Goal: Task Accomplishment & Management: Manage account settings

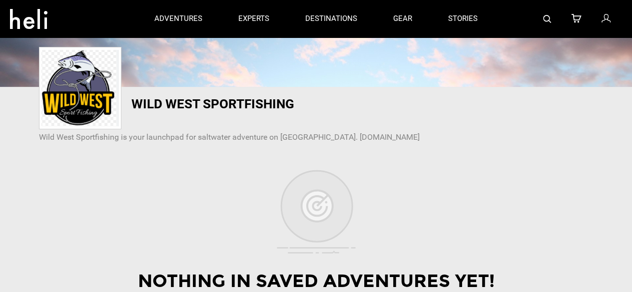
scroll to position [100, 0]
click at [603, 19] on icon at bounding box center [605, 18] width 9 height 13
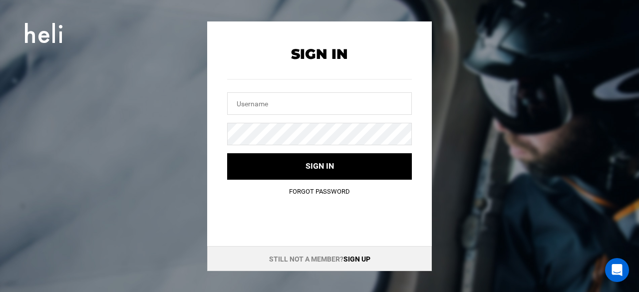
click at [361, 257] on link "Sign up" at bounding box center [357, 259] width 27 height 8
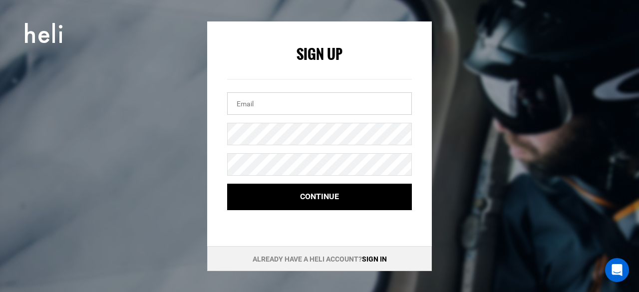
click at [263, 106] on input "email" at bounding box center [319, 103] width 185 height 22
paste input "[EMAIL_ADDRESS][DOMAIN_NAME]"
type input "[EMAIL_ADDRESS][DOMAIN_NAME]"
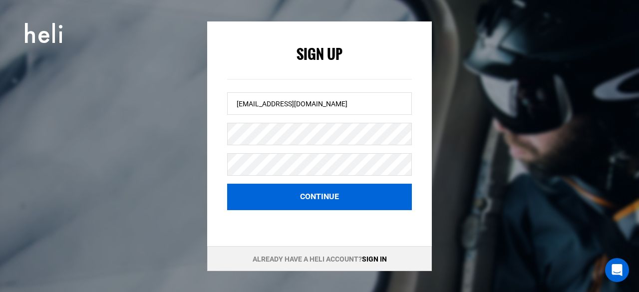
click at [303, 190] on button "Continue" at bounding box center [319, 197] width 185 height 26
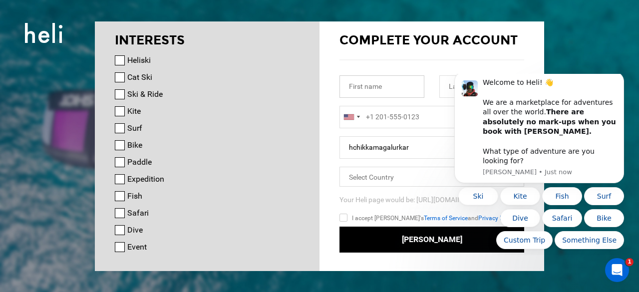
click at [369, 88] on input "text" at bounding box center [382, 86] width 85 height 22
paste input "Chikkamagalur"
type input "Chikkamagalur"
click at [443, 89] on html "Welcome to Heli! 👋 We are a marketplace for adventures all over the world. Ther…" at bounding box center [540, 164] width 200 height 181
click at [450, 86] on body "Welcome to Heli! 👋 We are a marketplace for adventures all over the world. Ther…" at bounding box center [540, 164] width 192 height 173
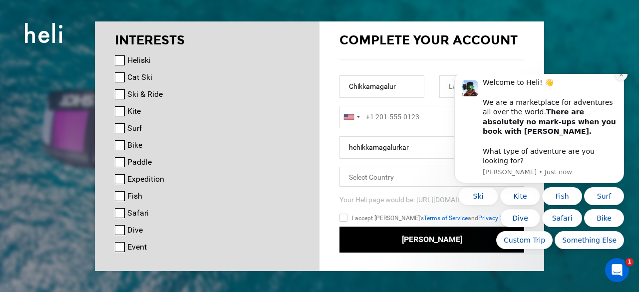
click at [621, 77] on icon "Dismiss notification" at bounding box center [621, 74] width 5 height 5
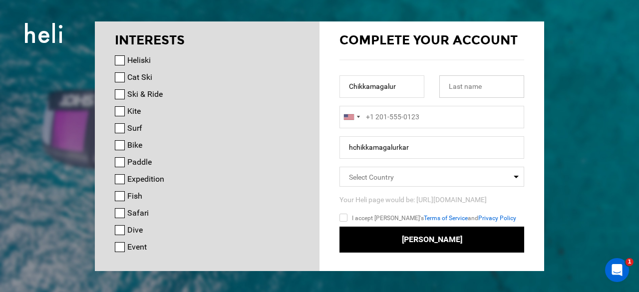
click at [472, 89] on input "text" at bounding box center [482, 86] width 85 height 22
paste input "[GEOGRAPHIC_DATA]"
type input "[GEOGRAPHIC_DATA]"
type input "+1"
click at [373, 121] on input "+1" at bounding box center [432, 117] width 185 height 22
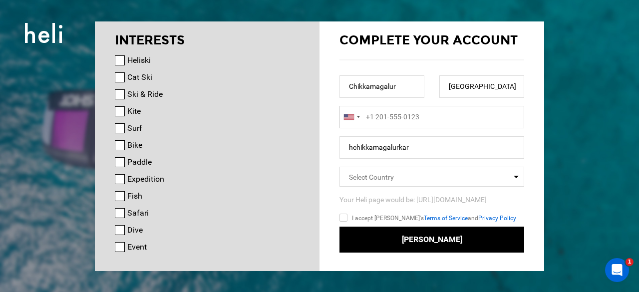
type input "+1"
click at [359, 118] on div at bounding box center [351, 116] width 23 height 21
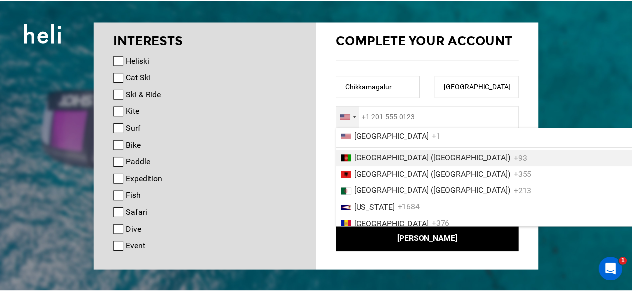
scroll to position [1606, 0]
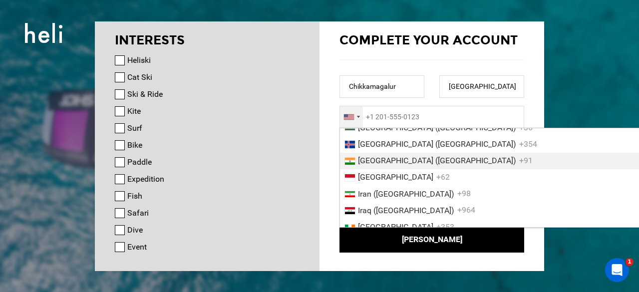
click at [386, 169] on li "[GEOGRAPHIC_DATA] ([GEOGRAPHIC_DATA]) +91" at bounding box center [505, 161] width 330 height 16
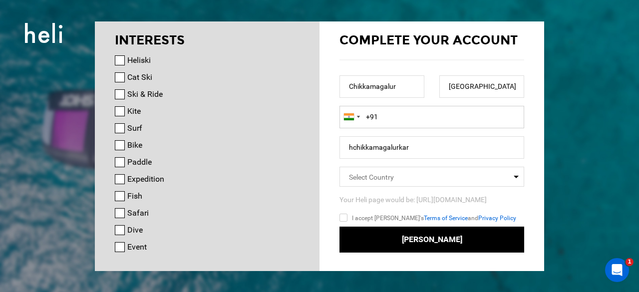
paste input "7676221100"
type input "[PHONE_NUMBER]"
click at [364, 139] on input "hchikkamagalurkar" at bounding box center [432, 147] width 185 height 22
paste input "chikkamagalu"
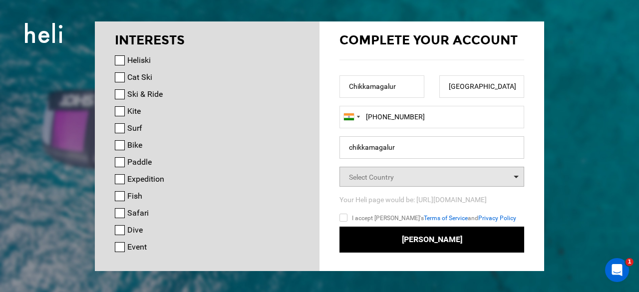
type input "chikkamagalur"
click at [376, 171] on span "Select Country" at bounding box center [432, 177] width 185 height 20
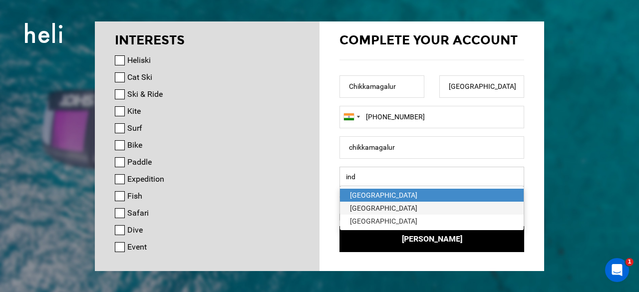
type input "ind"
click at [370, 208] on div "[GEOGRAPHIC_DATA]" at bounding box center [432, 208] width 164 height 10
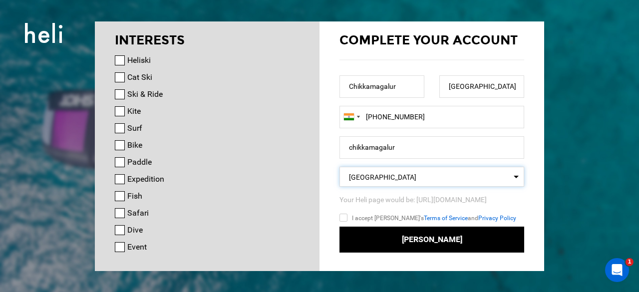
click at [345, 217] on input "I accept [PERSON_NAME]'s Terms of Service and Privacy Policy" at bounding box center [358, 219] width 37 height 14
checkbox input "true"
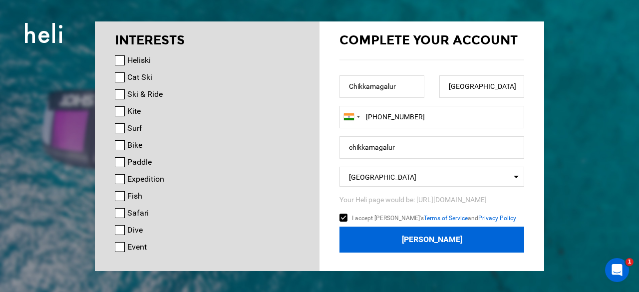
click at [435, 236] on button "[PERSON_NAME]" at bounding box center [432, 240] width 185 height 26
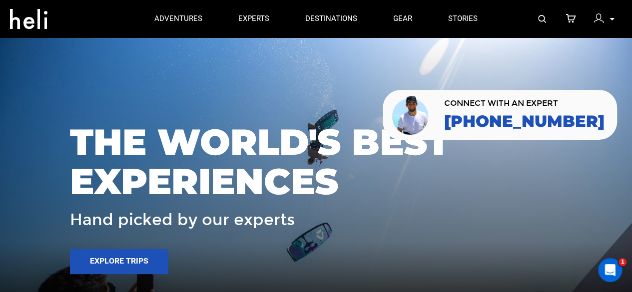
click at [594, 19] on img at bounding box center [598, 18] width 10 height 10
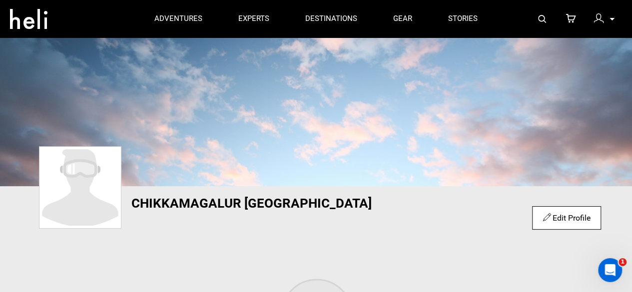
click at [563, 217] on link "Edit Profile" at bounding box center [566, 217] width 47 height 9
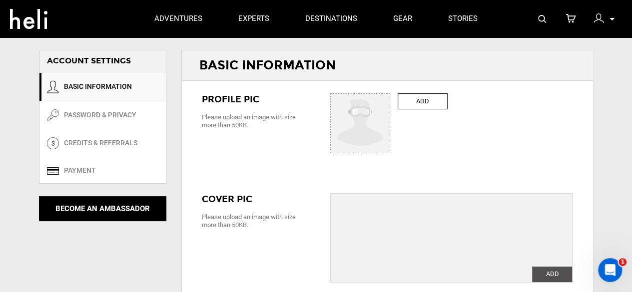
type input "Chikkamagalur"
type input "[GEOGRAPHIC_DATA]"
type input "chikkamagalur"
type input "[EMAIL_ADDRESS][DOMAIN_NAME]"
type input "[PHONE_NUMBER]"
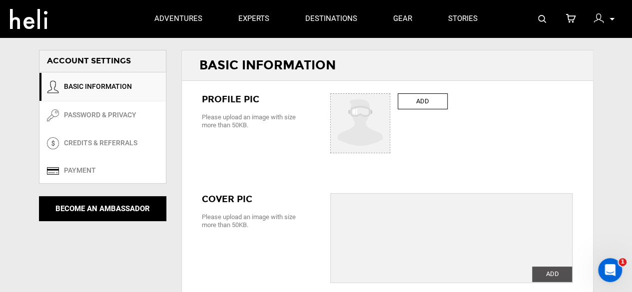
click at [419, 101] on label "ADD" at bounding box center [423, 101] width 50 height 16
click at [391, 101] on input "ADD" at bounding box center [361, 124] width 60 height 60
type input "C:\fakepath\Untitled design.jpg"
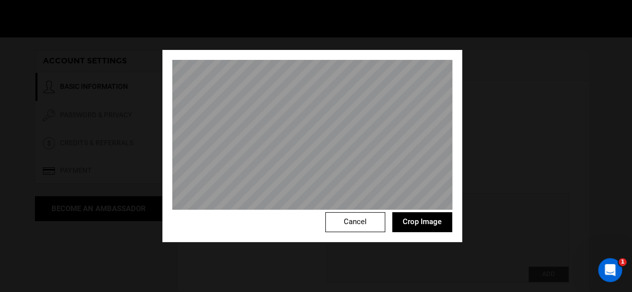
click at [425, 219] on button "Crop Image" at bounding box center [422, 222] width 60 height 20
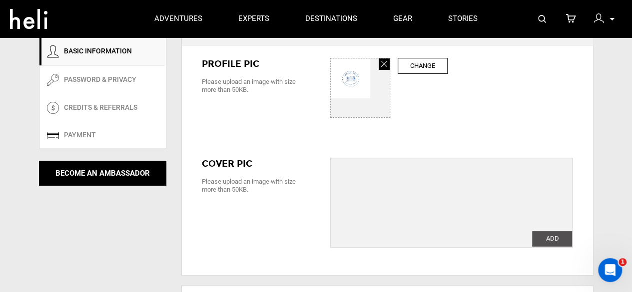
scroll to position [50, 0]
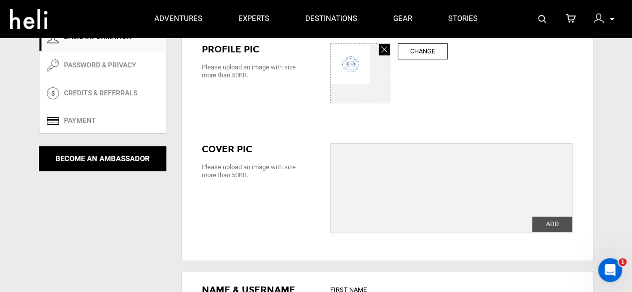
click at [419, 52] on label "Change" at bounding box center [423, 51] width 50 height 16
click at [391, 52] on input "ADD" at bounding box center [361, 74] width 60 height 60
click at [548, 225] on label "ADD" at bounding box center [552, 224] width 40 height 15
click at [548, 225] on input "ADD" at bounding box center [552, 224] width 40 height 15
type input "C:\fakepath\1551119978_logolicious_20190224_140322.jpg"
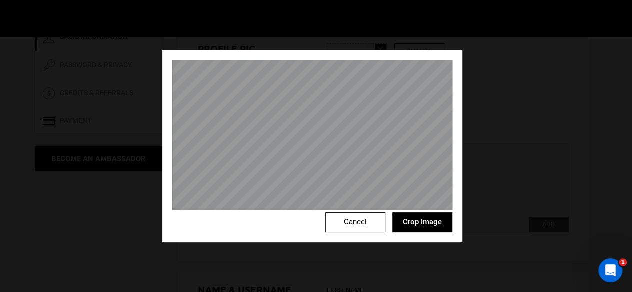
click at [433, 215] on button "Crop Image" at bounding box center [422, 222] width 60 height 20
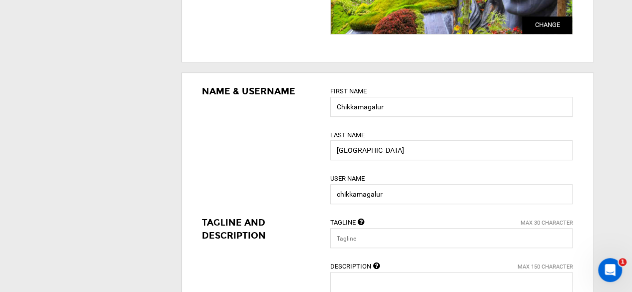
scroll to position [350, 0]
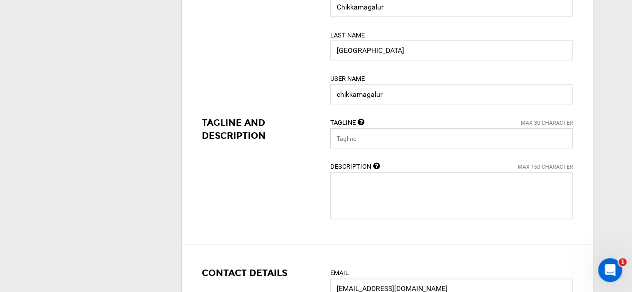
click at [373, 140] on input "text" at bounding box center [451, 138] width 242 height 20
paste input "Heaven for Tourists: [GEOGRAPHIC_DATA]"
type input "Heaven for Tourists: [GEOGRAPHIC_DATA]"
click at [340, 190] on textarea at bounding box center [451, 195] width 242 height 47
paste textarea "Chikkamagalur, a calm and picturesque hill station tucked away in the rich West…"
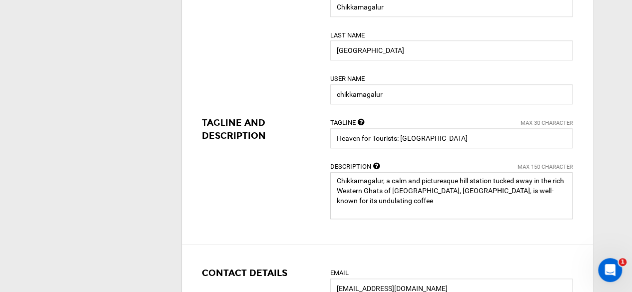
drag, startPoint x: 443, startPoint y: 188, endPoint x: 586, endPoint y: 202, distance: 144.5
click at [586, 202] on div "Name & Username First Name [GEOGRAPHIC_DATA] Last Name [GEOGRAPHIC_DATA] User N…" at bounding box center [387, 109] width 411 height 272
paste textarea "[URL][DOMAIN_NAME]"
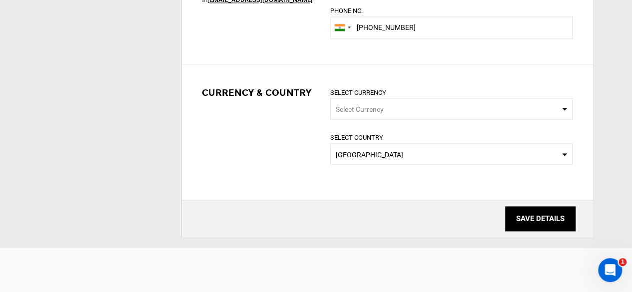
scroll to position [699, 0]
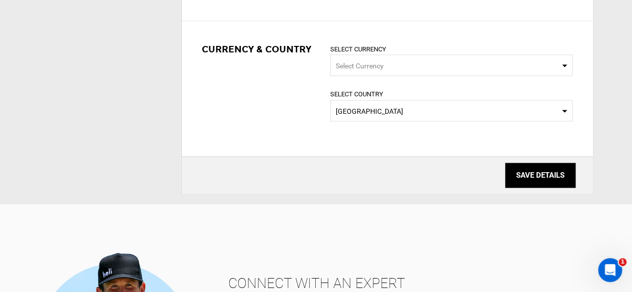
type textarea "Chikkamagalur, a calm and picturesque hill station tucked away in the rich West…"
click at [563, 180] on input "SAVE DETAILS" at bounding box center [540, 175] width 70 height 25
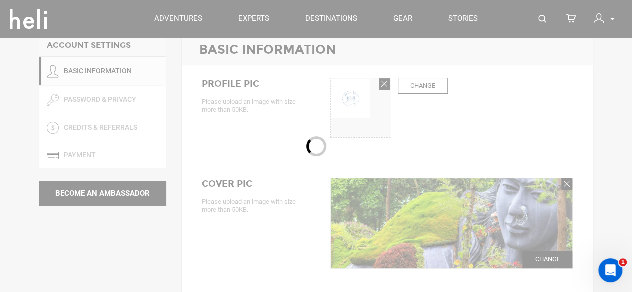
scroll to position [0, 0]
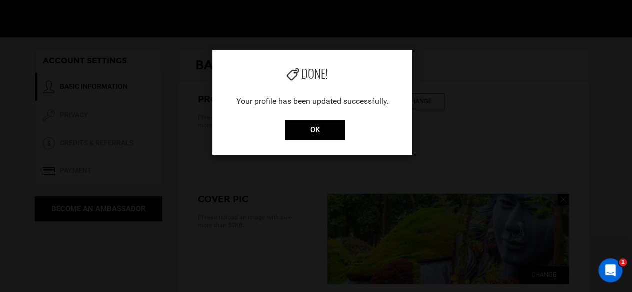
click at [326, 119] on div "Done! Your profile has been updated successfully. OK" at bounding box center [312, 102] width 200 height 105
click at [324, 129] on input "OK" at bounding box center [315, 130] width 60 height 20
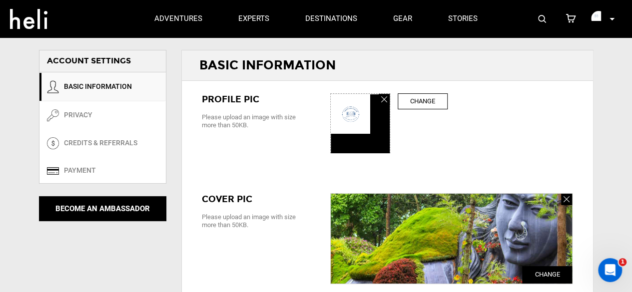
click at [611, 18] on p at bounding box center [611, 18] width 6 height 11
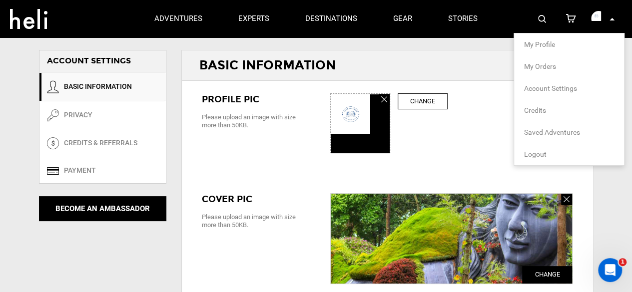
click at [557, 42] on li "My Profile" at bounding box center [569, 44] width 110 height 22
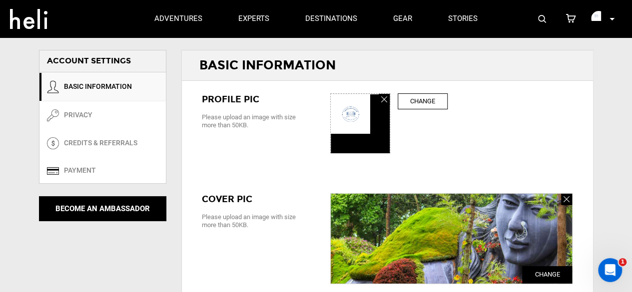
click at [593, 19] on img at bounding box center [598, 18] width 15 height 15
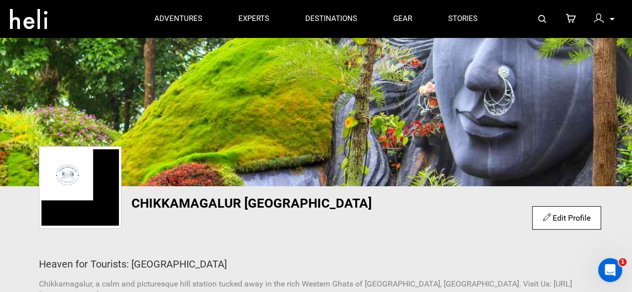
click at [608, 17] on p at bounding box center [611, 18] width 6 height 11
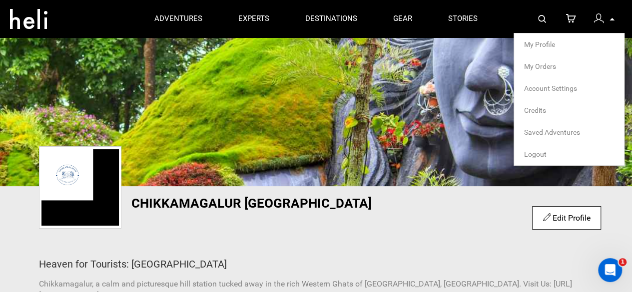
click at [554, 87] on span "Account Settings" at bounding box center [550, 88] width 53 height 8
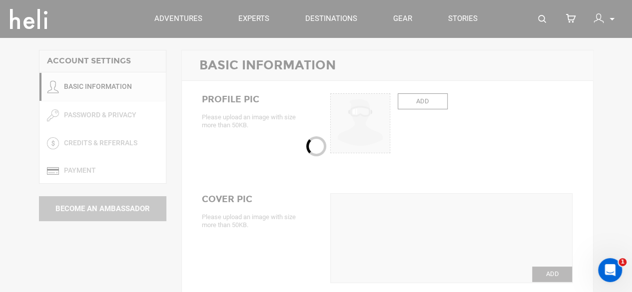
type input "Chikkamagalur"
type input "[GEOGRAPHIC_DATA]"
type input "chikkamagalur"
type input "Heaven for Tourists: [GEOGRAPHIC_DATA]"
type textarea "Chikkamagalur, a calm and picturesque hill station tucked away in the rich West…"
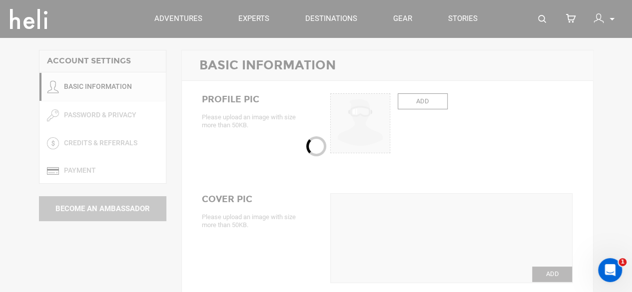
type input "[EMAIL_ADDRESS][DOMAIN_NAME]"
type input "[PHONE_NUMBER]"
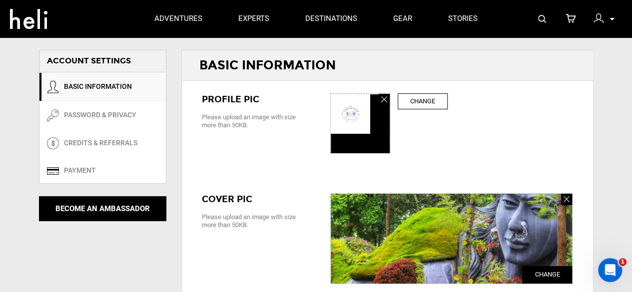
click at [423, 102] on label "Change" at bounding box center [423, 101] width 50 height 16
click at [391, 102] on input "ADD" at bounding box center [361, 124] width 60 height 60
type input "C:\fakepath\Untitled design.jpg"
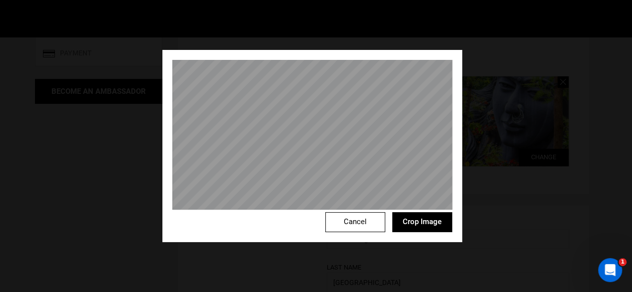
scroll to position [250, 0]
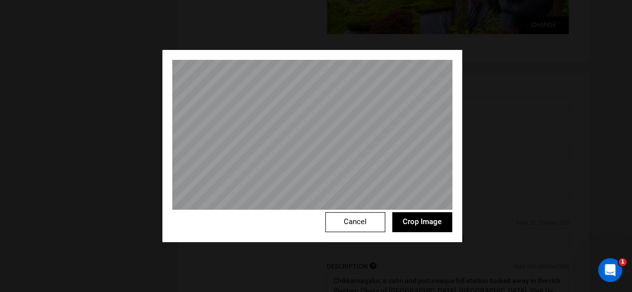
click at [427, 229] on button "Crop Image" at bounding box center [422, 222] width 60 height 20
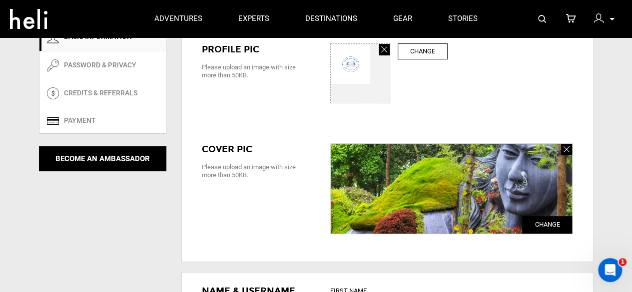
scroll to position [0, 0]
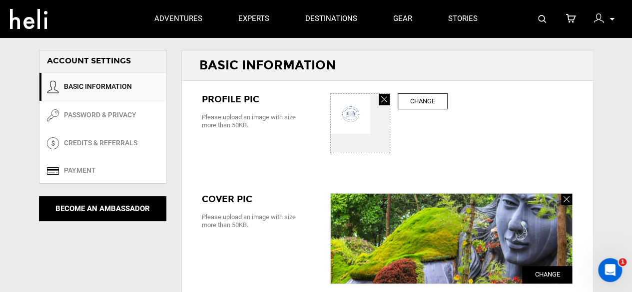
click at [601, 22] on img at bounding box center [598, 18] width 10 height 10
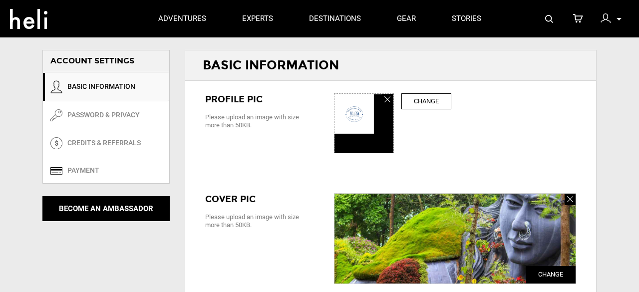
type input "Chikkamagalur"
type input "[GEOGRAPHIC_DATA]"
type input "chikkamagalur"
type input "Heaven for Tourists: [GEOGRAPHIC_DATA]"
type textarea "Chikkamagalur, a calm and picturesque hill station tucked away in the rich West…"
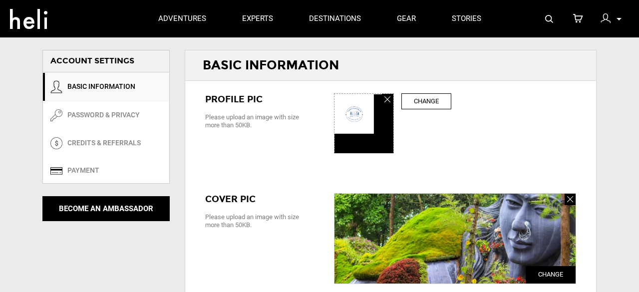
type input "[EMAIL_ADDRESS][DOMAIN_NAME]"
type input "[PHONE_NUMBER]"
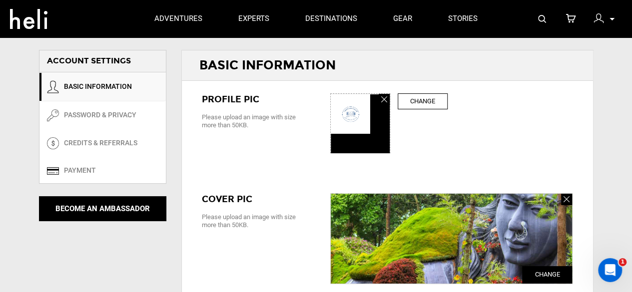
click at [590, 19] on div "My Profile My Orders Account Settings Credits Saved Adventures Logout" at bounding box center [604, 18] width 36 height 19
click at [596, 21] on img at bounding box center [598, 18] width 10 height 10
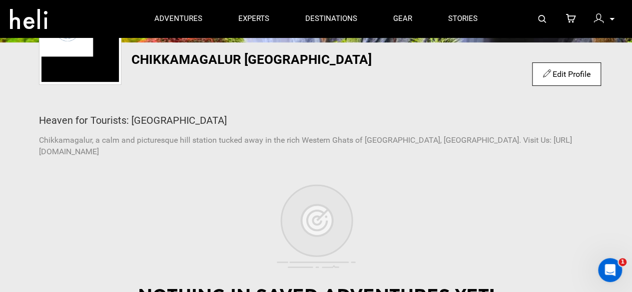
scroll to position [200, 0]
